Goal: Task Accomplishment & Management: Use online tool/utility

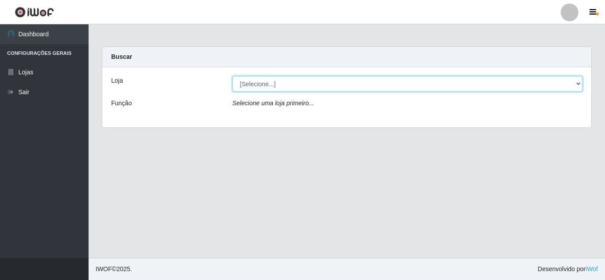
click at [300, 80] on select "[Selecione...] Queiroz [GEOGRAPHIC_DATA] - [GEOGRAPHIC_DATA]" at bounding box center [408, 84] width 350 height 16
select select "462"
click at [233, 76] on select "[Selecione...] Queiroz [GEOGRAPHIC_DATA] - [GEOGRAPHIC_DATA]" at bounding box center [408, 84] width 350 height 16
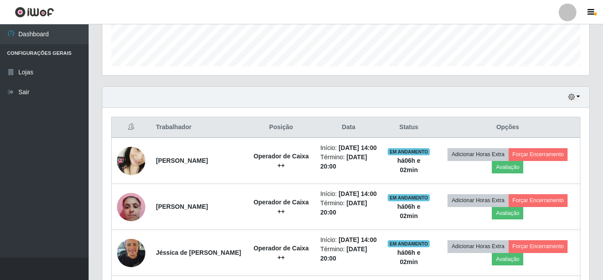
scroll to position [266, 0]
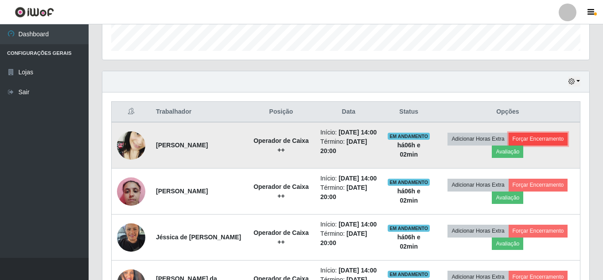
click at [549, 145] on button "Forçar Encerramento" at bounding box center [537, 139] width 59 height 12
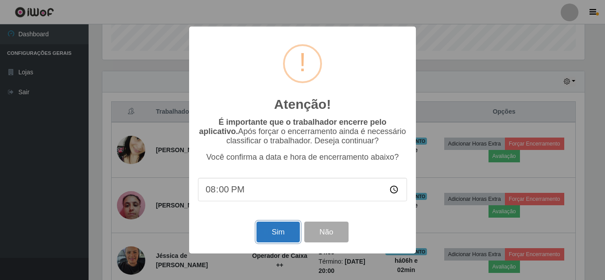
click at [291, 233] on button "Sim" at bounding box center [277, 232] width 43 height 21
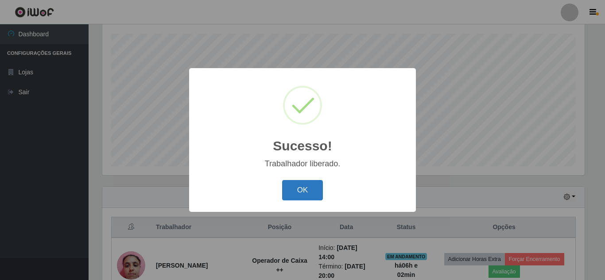
click at [311, 191] on button "OK" at bounding box center [302, 190] width 41 height 21
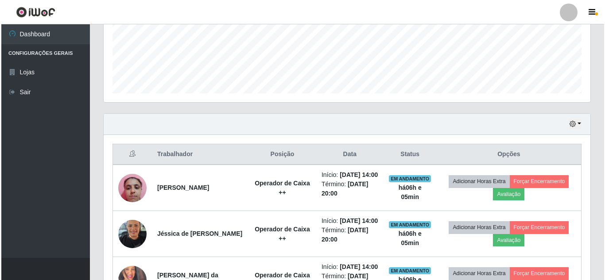
scroll to position [239, 0]
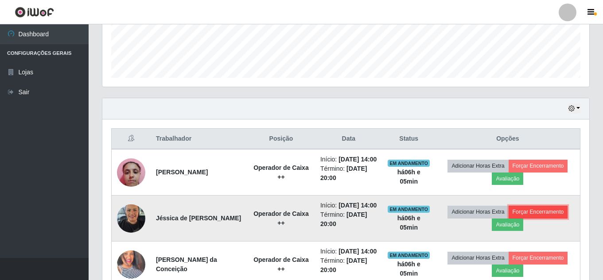
click at [530, 218] on button "Forçar Encerramento" at bounding box center [537, 212] width 59 height 12
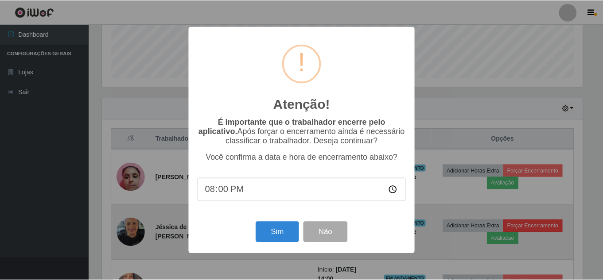
scroll to position [184, 482]
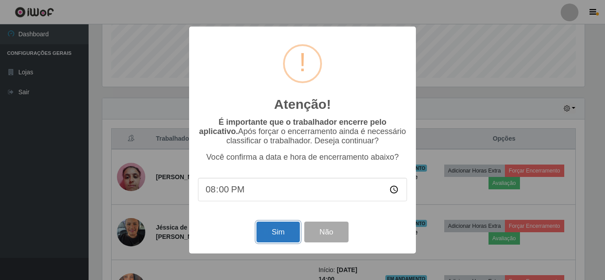
click at [272, 241] on button "Sim" at bounding box center [277, 232] width 43 height 21
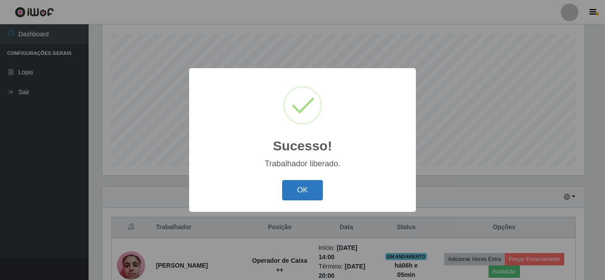
click at [315, 187] on button "OK" at bounding box center [302, 190] width 41 height 21
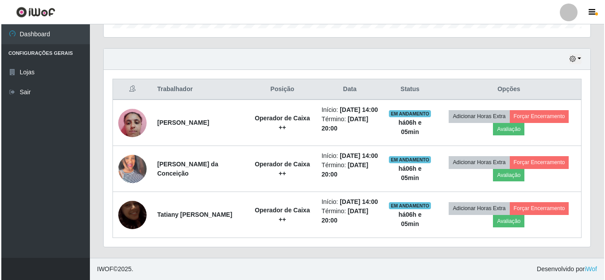
scroll to position [272, 0]
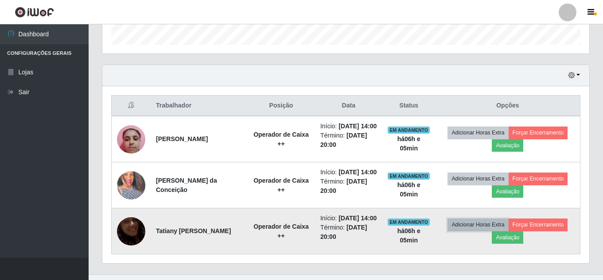
click at [470, 231] on button "Adicionar Horas Extra" at bounding box center [477, 225] width 61 height 12
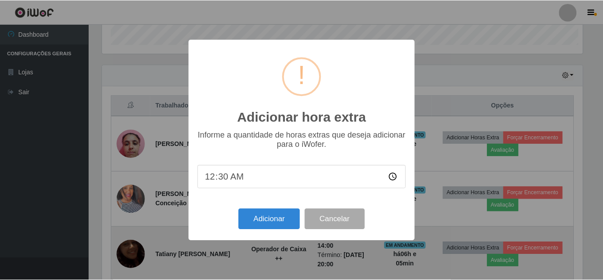
scroll to position [184, 482]
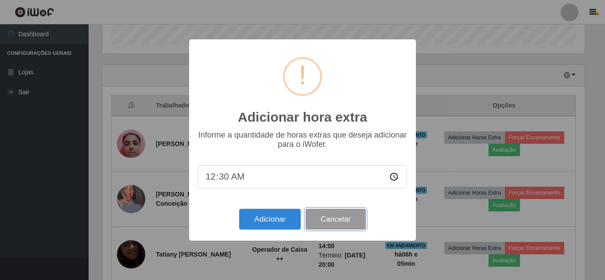
click at [353, 228] on button "Cancelar" at bounding box center [336, 219] width 60 height 21
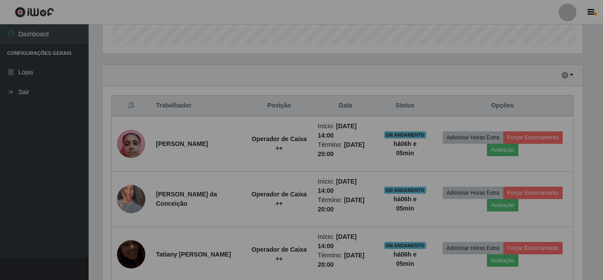
scroll to position [184, 487]
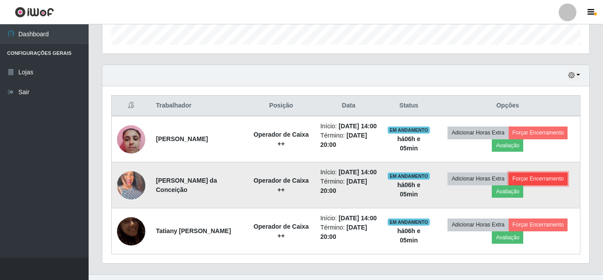
click at [557, 185] on button "Forçar Encerramento" at bounding box center [537, 179] width 59 height 12
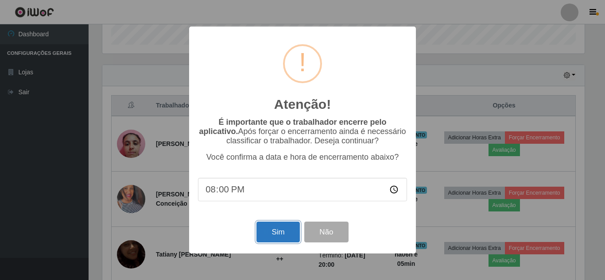
click at [285, 225] on button "Sim" at bounding box center [277, 232] width 43 height 21
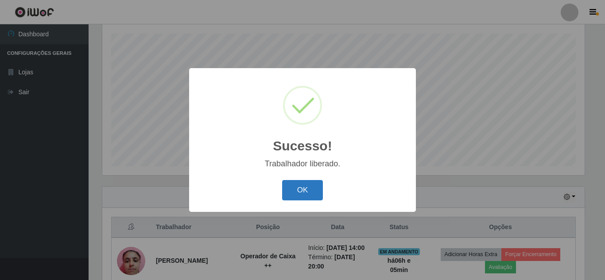
click at [321, 195] on button "OK" at bounding box center [302, 190] width 41 height 21
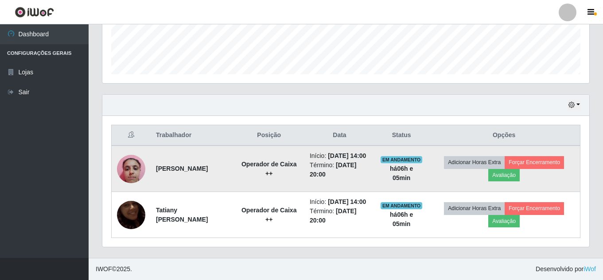
scroll to position [261, 0]
click at [537, 156] on button "Forçar Encerramento" at bounding box center [534, 162] width 59 height 12
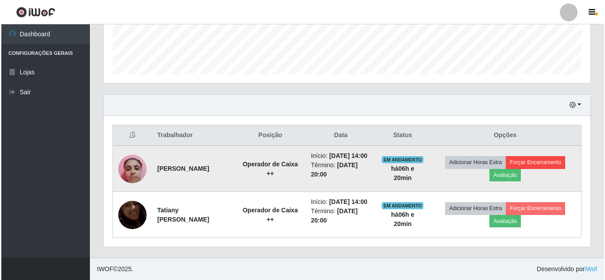
scroll to position [184, 482]
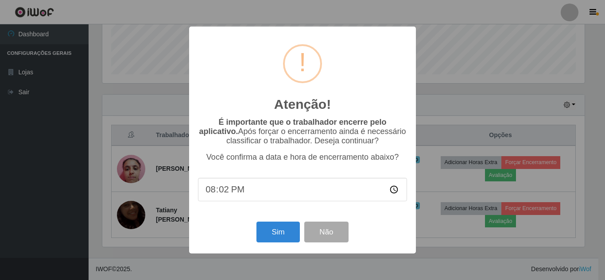
type input "20:20"
click at [287, 226] on button "Sim" at bounding box center [277, 232] width 43 height 21
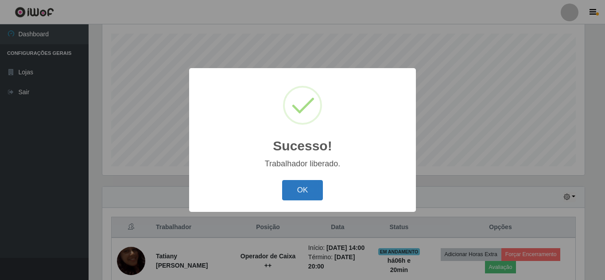
click at [312, 188] on button "OK" at bounding box center [302, 190] width 41 height 21
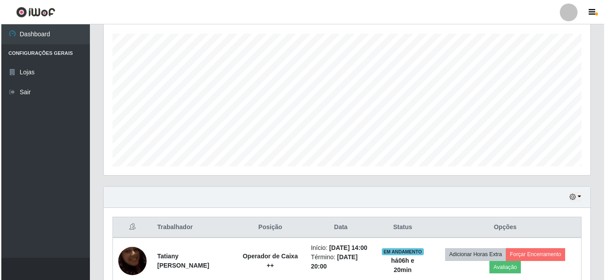
scroll to position [194, 0]
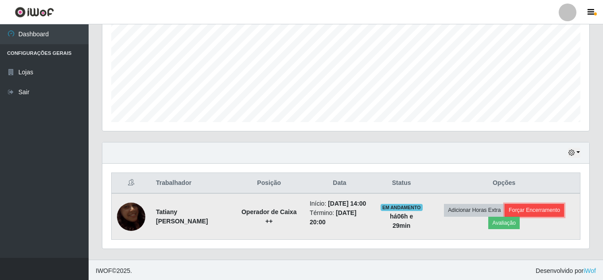
click at [536, 210] on button "Forçar Encerramento" at bounding box center [534, 210] width 59 height 12
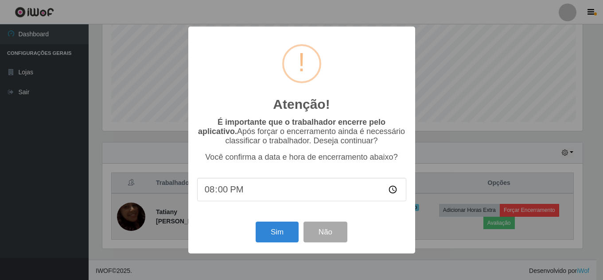
scroll to position [184, 482]
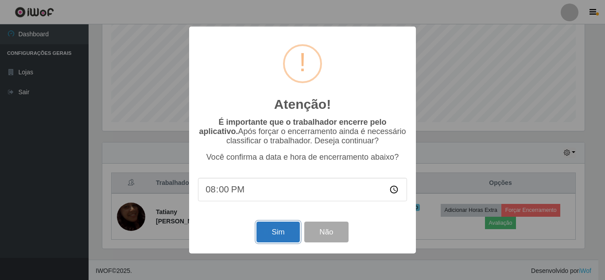
click at [262, 237] on button "Sim" at bounding box center [277, 232] width 43 height 21
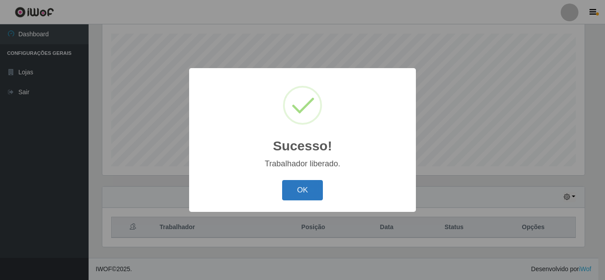
click at [299, 189] on button "OK" at bounding box center [302, 190] width 41 height 21
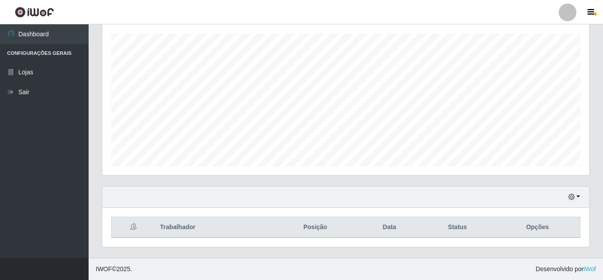
scroll to position [0, 0]
